Goal: Navigation & Orientation: Find specific page/section

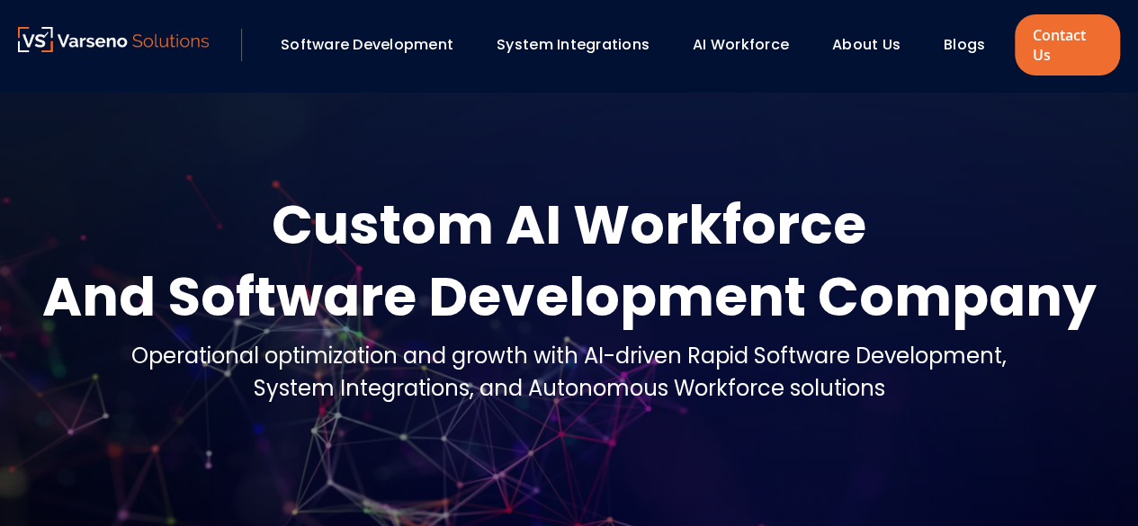
scroll to position [180, 0]
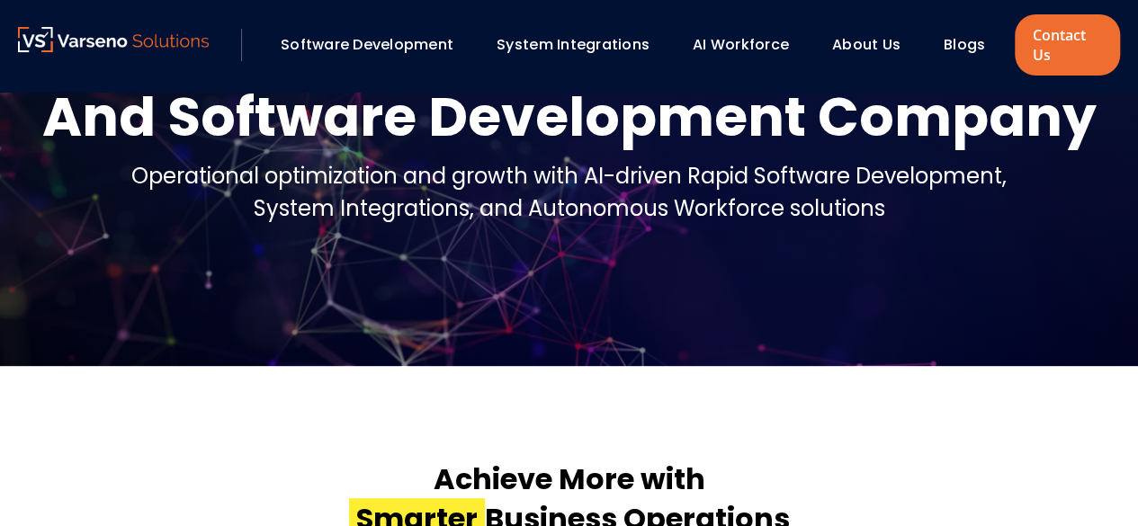
click at [764, 49] on link "AI Workforce" at bounding box center [741, 44] width 96 height 21
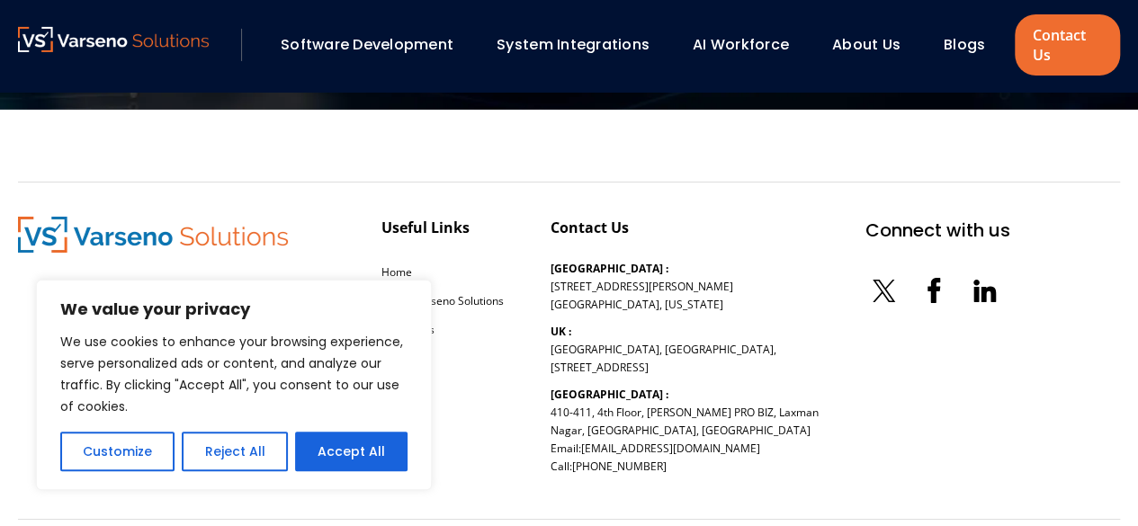
scroll to position [3002, 0]
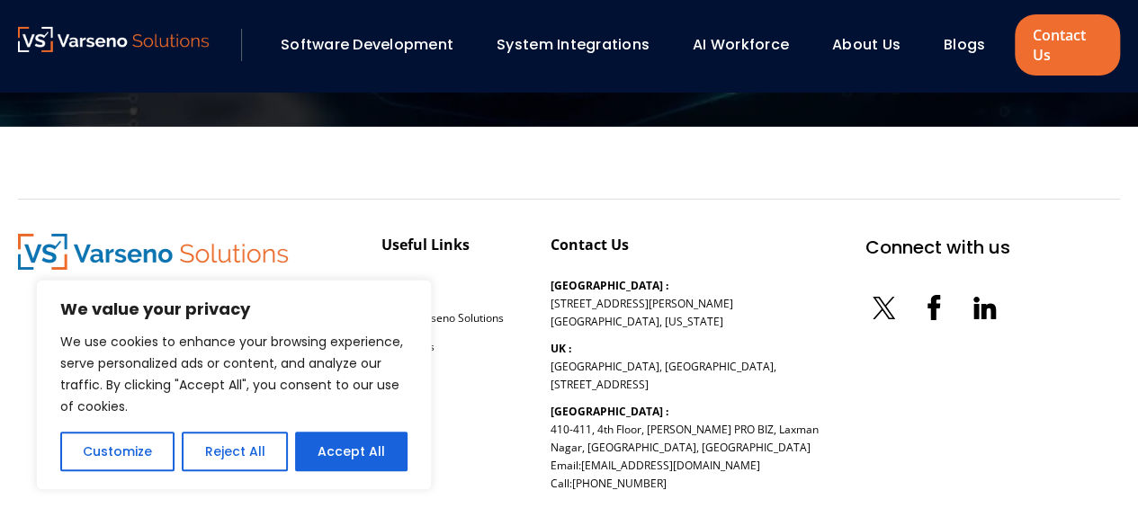
click at [569, 40] on link "System Integrations" at bounding box center [573, 44] width 153 height 21
click at [752, 38] on link "AI Workforce" at bounding box center [741, 44] width 96 height 21
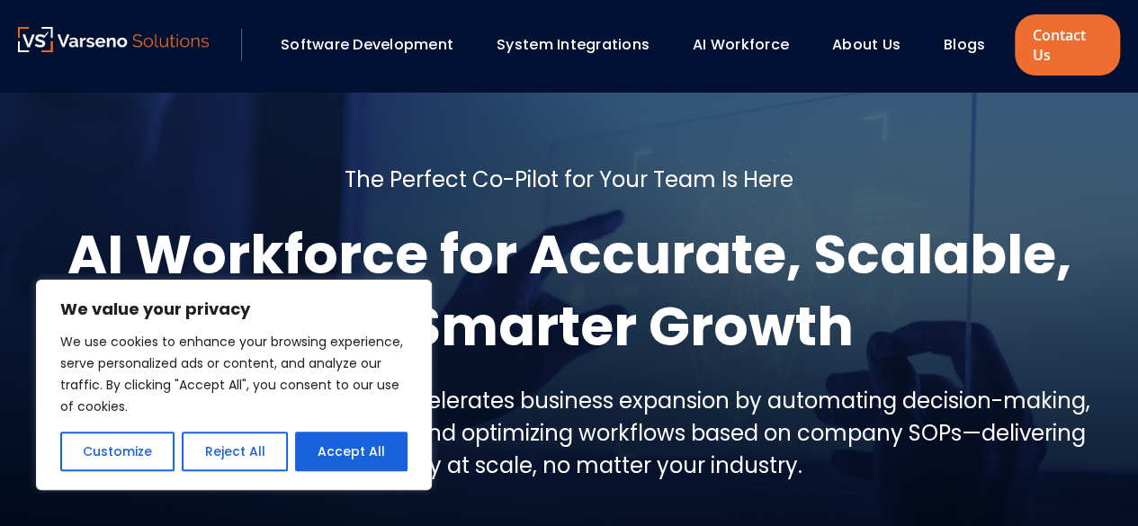
click at [745, 42] on link "AI Workforce" at bounding box center [741, 44] width 96 height 21
